Goal: Check status

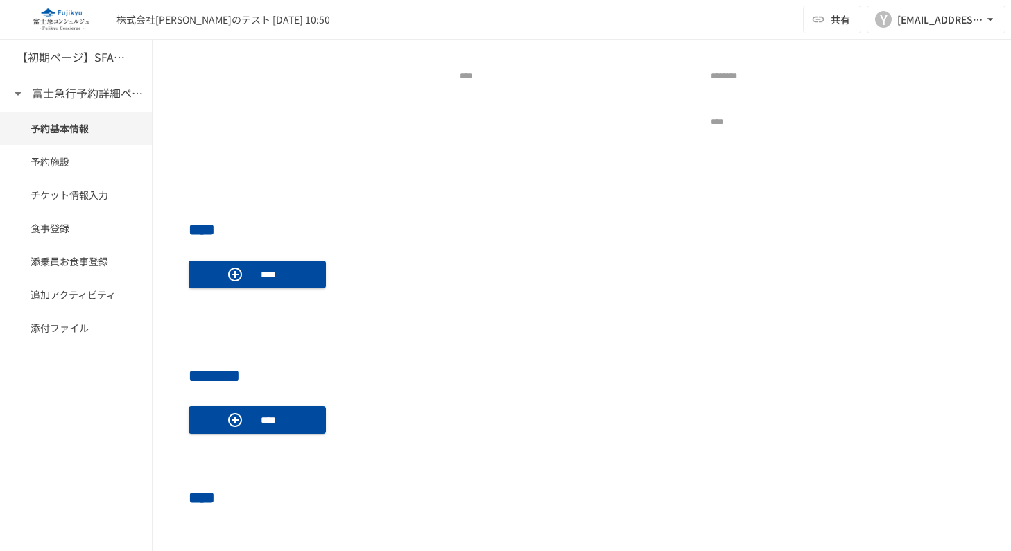
scroll to position [467, 0]
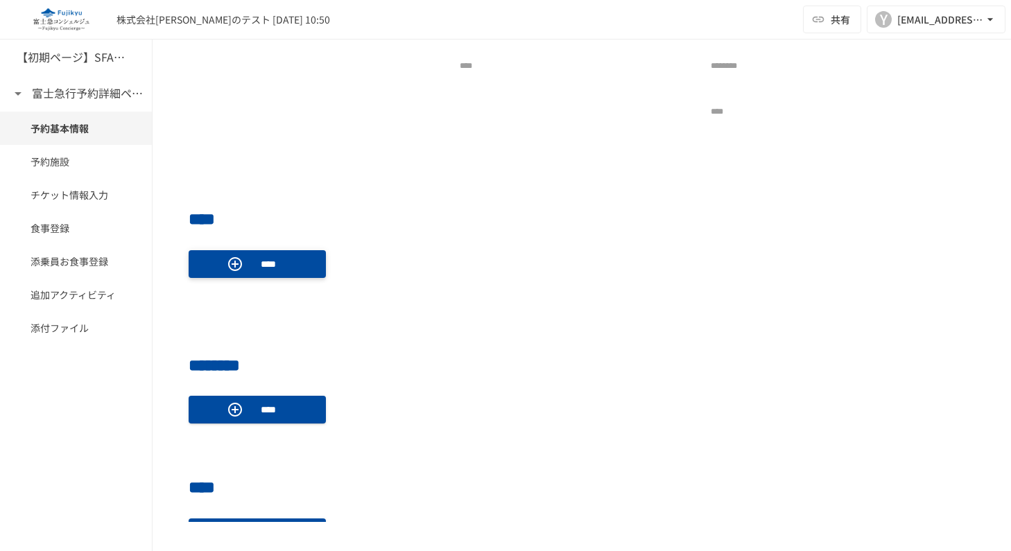
click at [233, 259] on icon "button" at bounding box center [235, 264] width 17 height 17
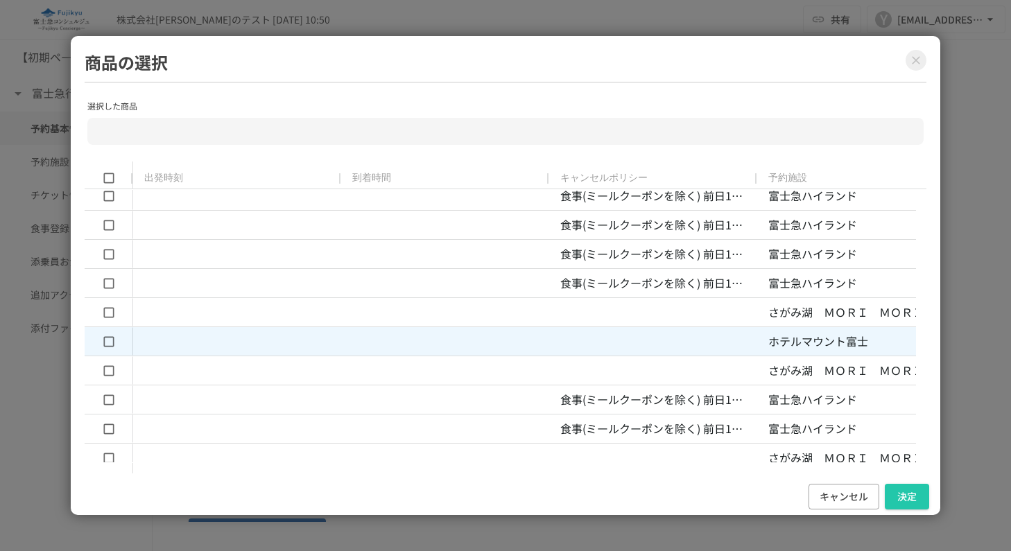
scroll to position [0, 0]
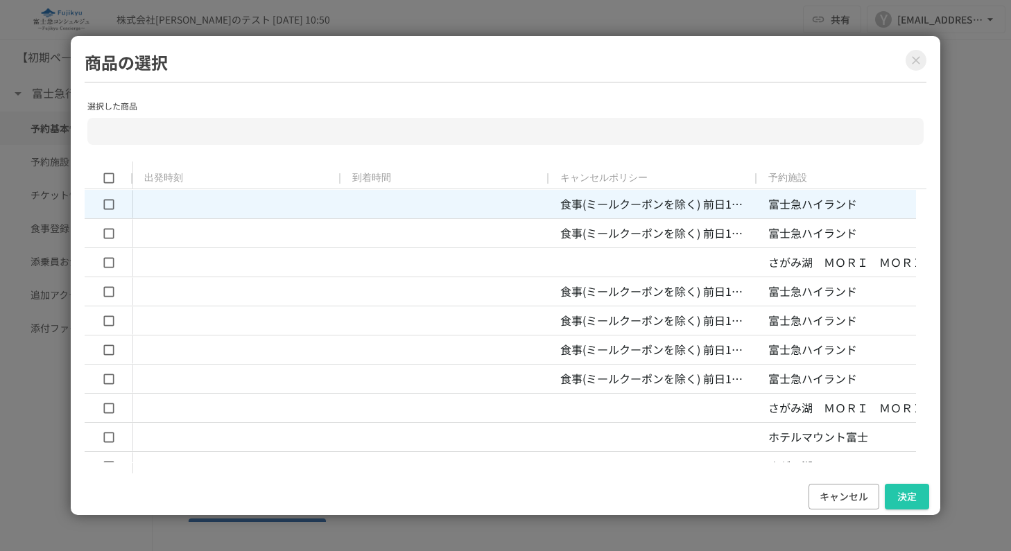
type input "**********"
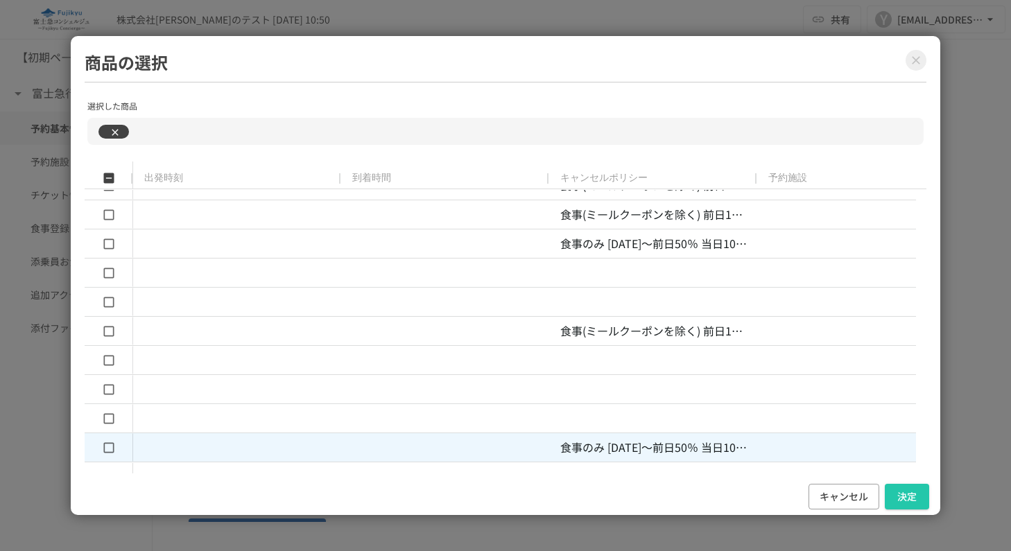
scroll to position [775, 0]
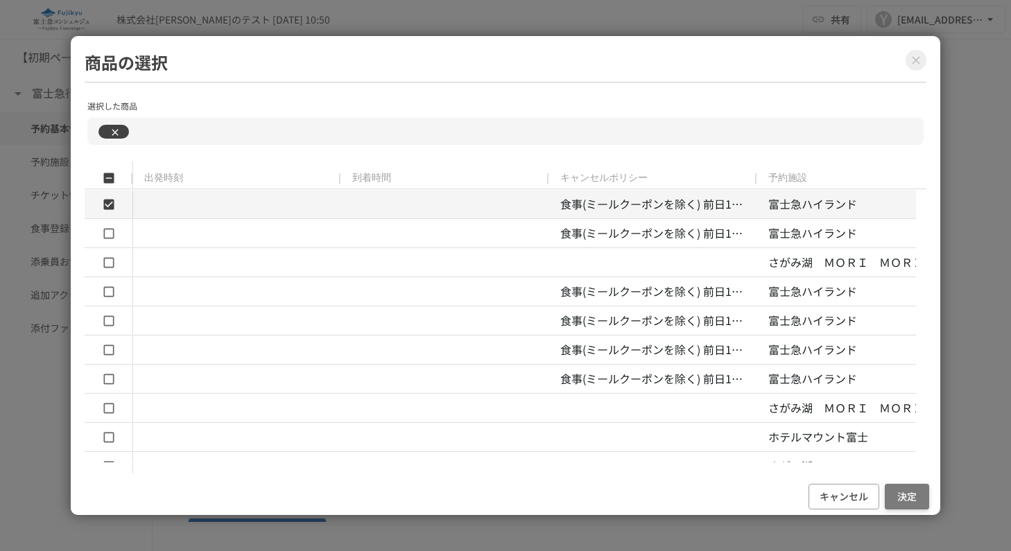
click at [915, 497] on button "決定" at bounding box center [907, 497] width 44 height 26
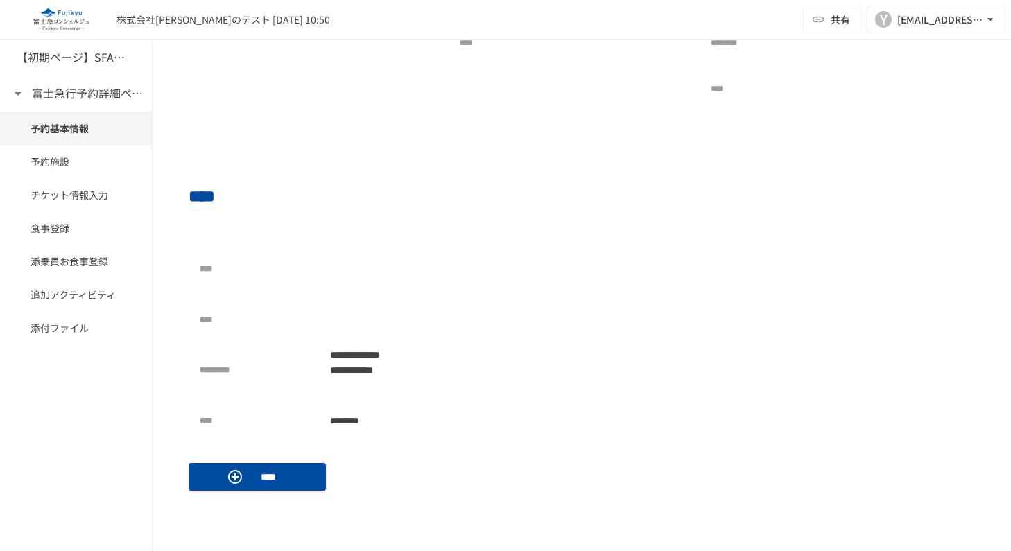
click at [359, 311] on div at bounding box center [377, 320] width 111 height 28
click at [352, 268] on div at bounding box center [377, 269] width 111 height 28
click at [396, 320] on div at bounding box center [377, 320] width 111 height 28
click at [339, 255] on div at bounding box center [377, 269] width 111 height 28
click at [354, 287] on div "**********" at bounding box center [316, 345] width 232 height 180
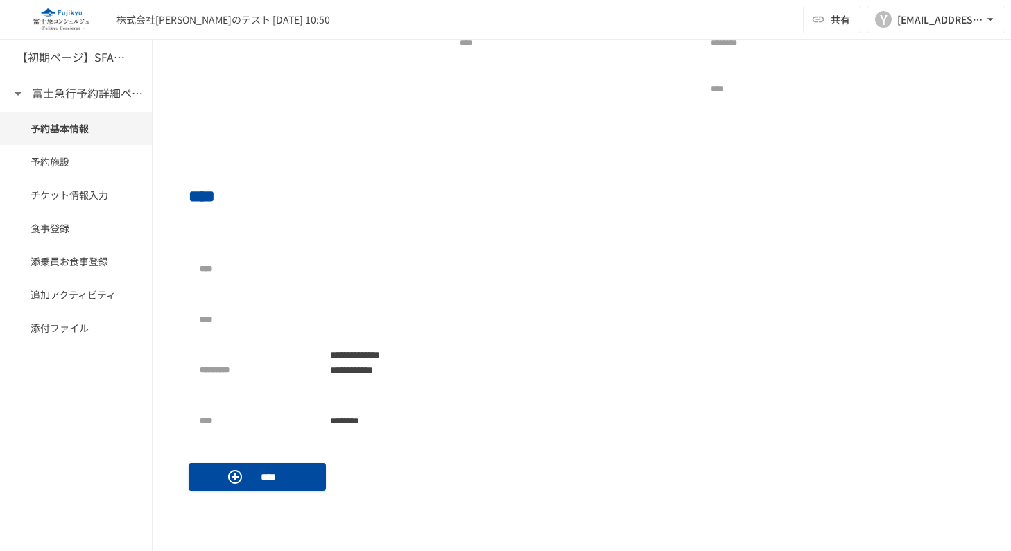
click at [343, 315] on div at bounding box center [377, 320] width 111 height 28
click at [350, 316] on div at bounding box center [377, 320] width 111 height 28
drag, startPoint x: 330, startPoint y: 316, endPoint x: 413, endPoint y: 309, distance: 82.8
click at [413, 309] on div at bounding box center [377, 320] width 111 height 28
drag, startPoint x: 347, startPoint y: 322, endPoint x: 357, endPoint y: 322, distance: 9.7
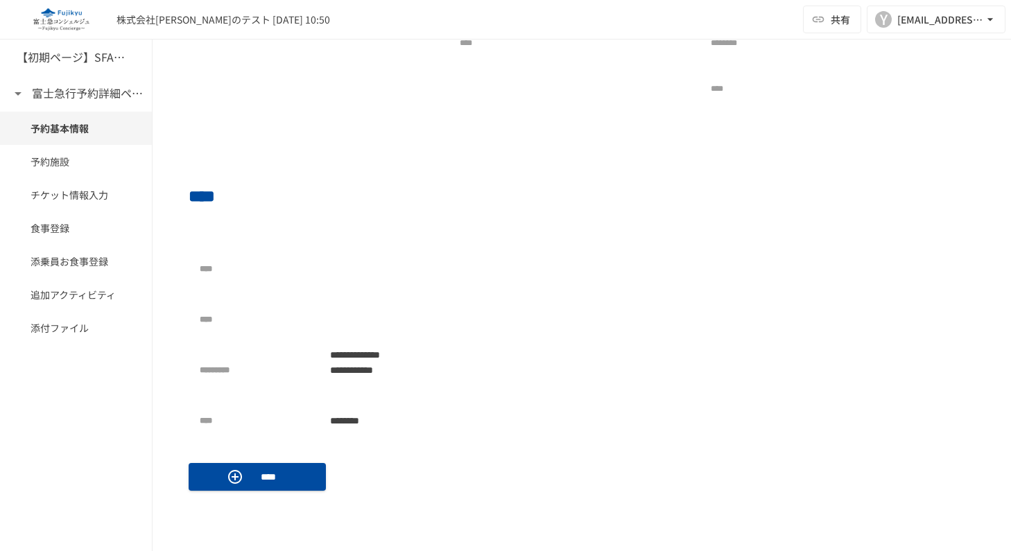
click at [347, 322] on div at bounding box center [377, 320] width 111 height 28
click at [377, 321] on div at bounding box center [377, 320] width 111 height 28
click at [346, 268] on div at bounding box center [377, 269] width 111 height 28
click at [345, 331] on div "**********" at bounding box center [316, 345] width 232 height 180
click at [336, 260] on div at bounding box center [377, 269] width 111 height 28
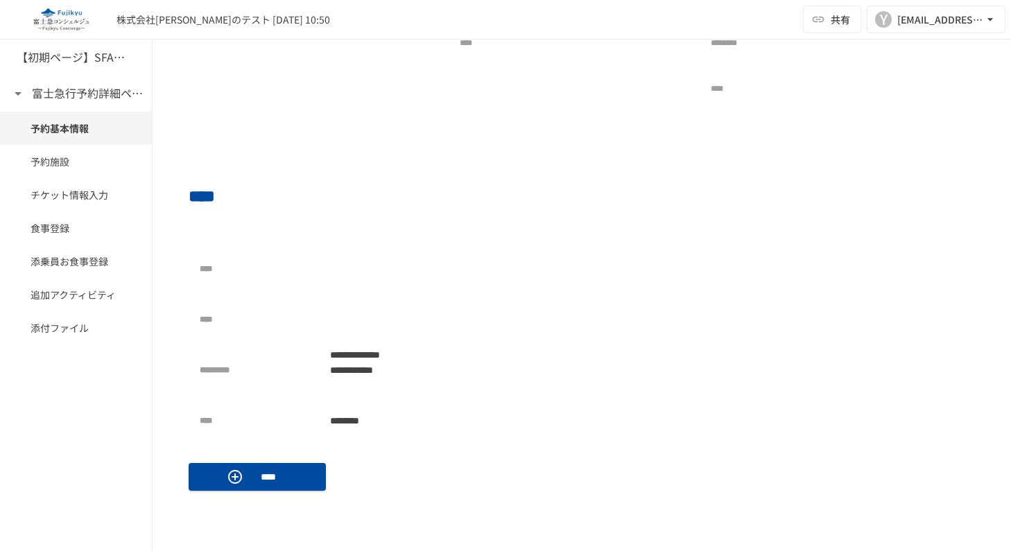
click at [336, 314] on div at bounding box center [377, 320] width 111 height 28
click at [336, 266] on div at bounding box center [377, 269] width 111 height 28
click at [224, 263] on p "****" at bounding box center [254, 269] width 109 height 13
click at [309, 331] on div "**********" at bounding box center [316, 345] width 232 height 180
click at [350, 327] on div at bounding box center [377, 320] width 111 height 28
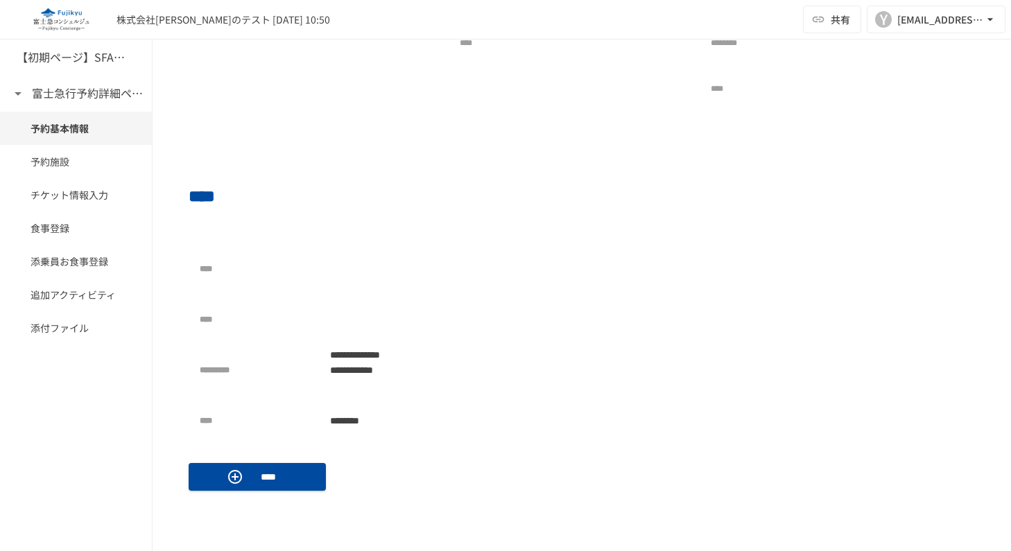
click at [263, 326] on div "****" at bounding box center [316, 320] width 232 height 28
click at [366, 322] on div at bounding box center [377, 320] width 111 height 28
click at [361, 272] on div at bounding box center [377, 269] width 111 height 28
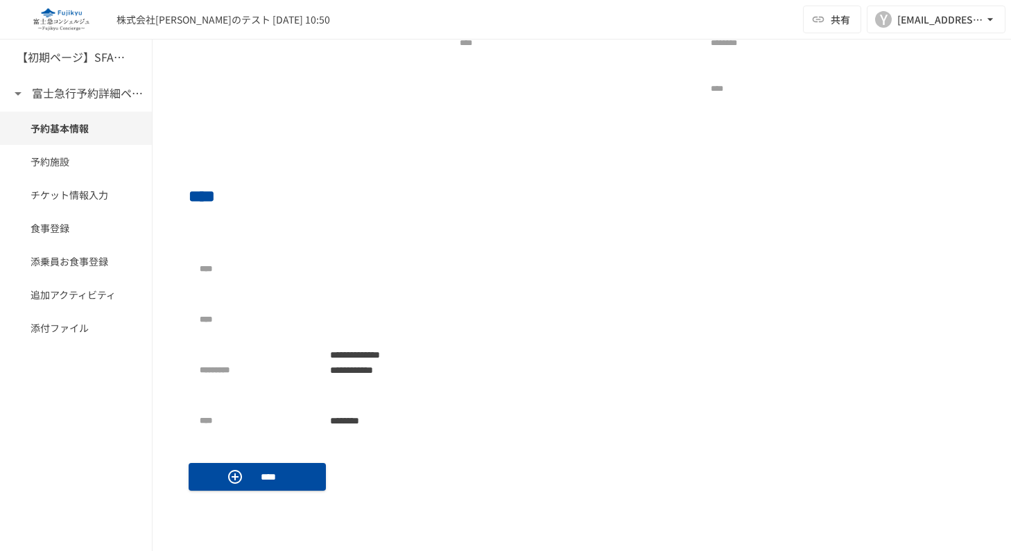
click at [354, 271] on div at bounding box center [377, 269] width 111 height 28
click at [352, 272] on div at bounding box center [377, 269] width 111 height 28
click at [345, 306] on div at bounding box center [377, 320] width 111 height 28
click at [350, 327] on div at bounding box center [377, 320] width 111 height 28
click at [200, 191] on span "****" at bounding box center [202, 196] width 26 height 17
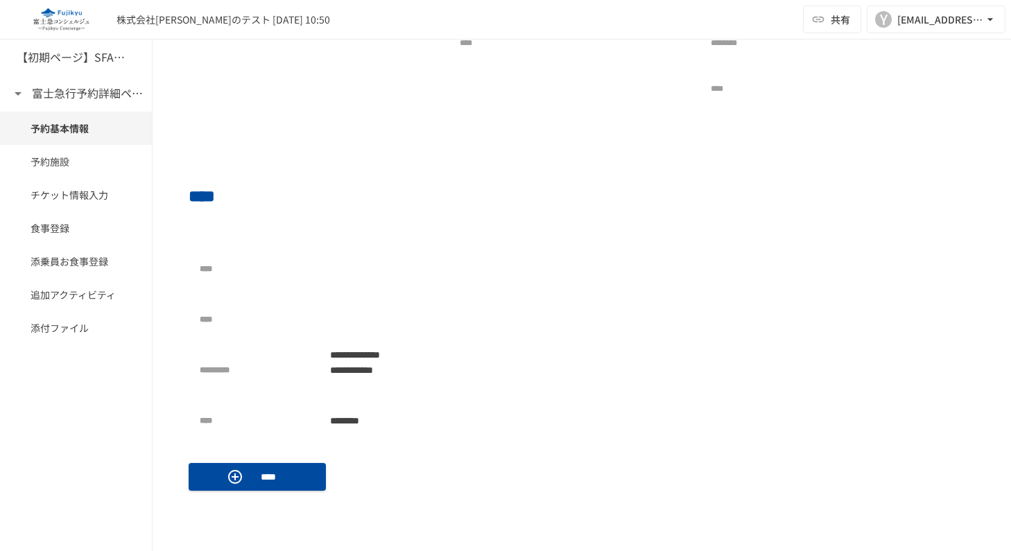
click at [386, 266] on div at bounding box center [377, 269] width 111 height 28
click at [426, 321] on div at bounding box center [377, 320] width 111 height 28
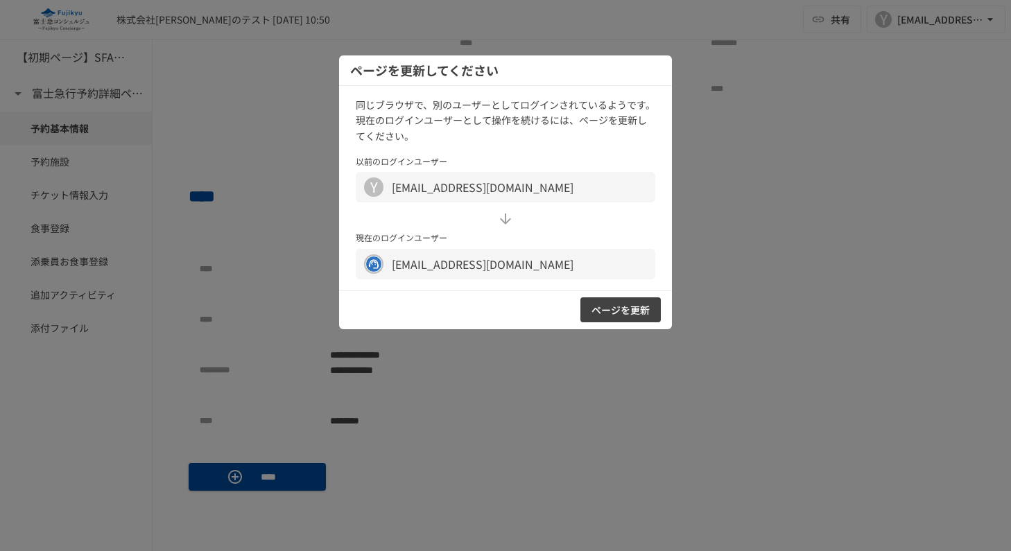
click at [535, 377] on div at bounding box center [505, 275] width 1011 height 551
click at [837, 268] on div at bounding box center [505, 275] width 1011 height 551
click at [195, 110] on div at bounding box center [505, 275] width 1011 height 551
click at [260, 135] on div at bounding box center [505, 275] width 1011 height 551
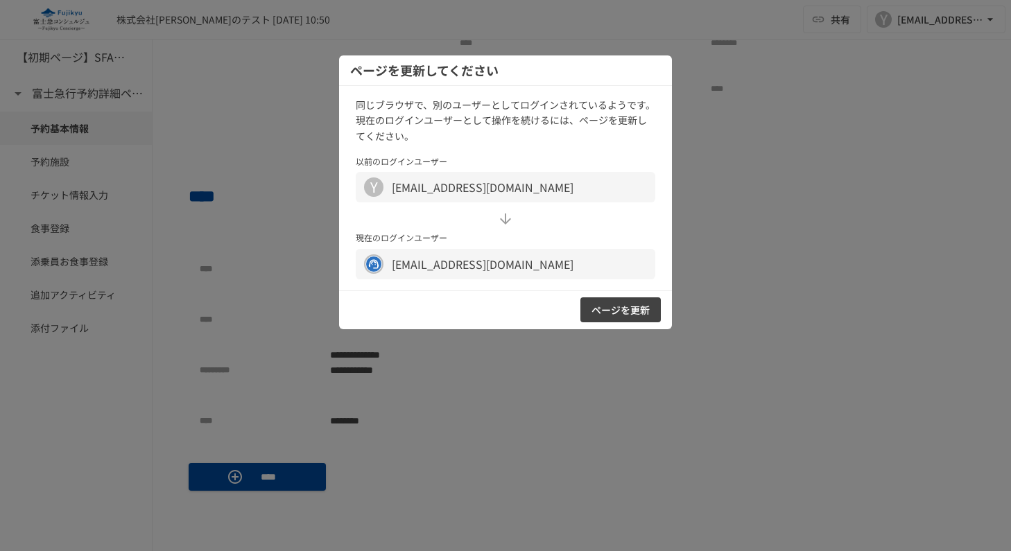
drag, startPoint x: 289, startPoint y: 268, endPoint x: 302, endPoint y: 360, distance: 93.2
click at [288, 269] on div at bounding box center [505, 275] width 1011 height 551
click at [316, 449] on div at bounding box center [505, 275] width 1011 height 551
